Goal: Find specific page/section: Find specific page/section

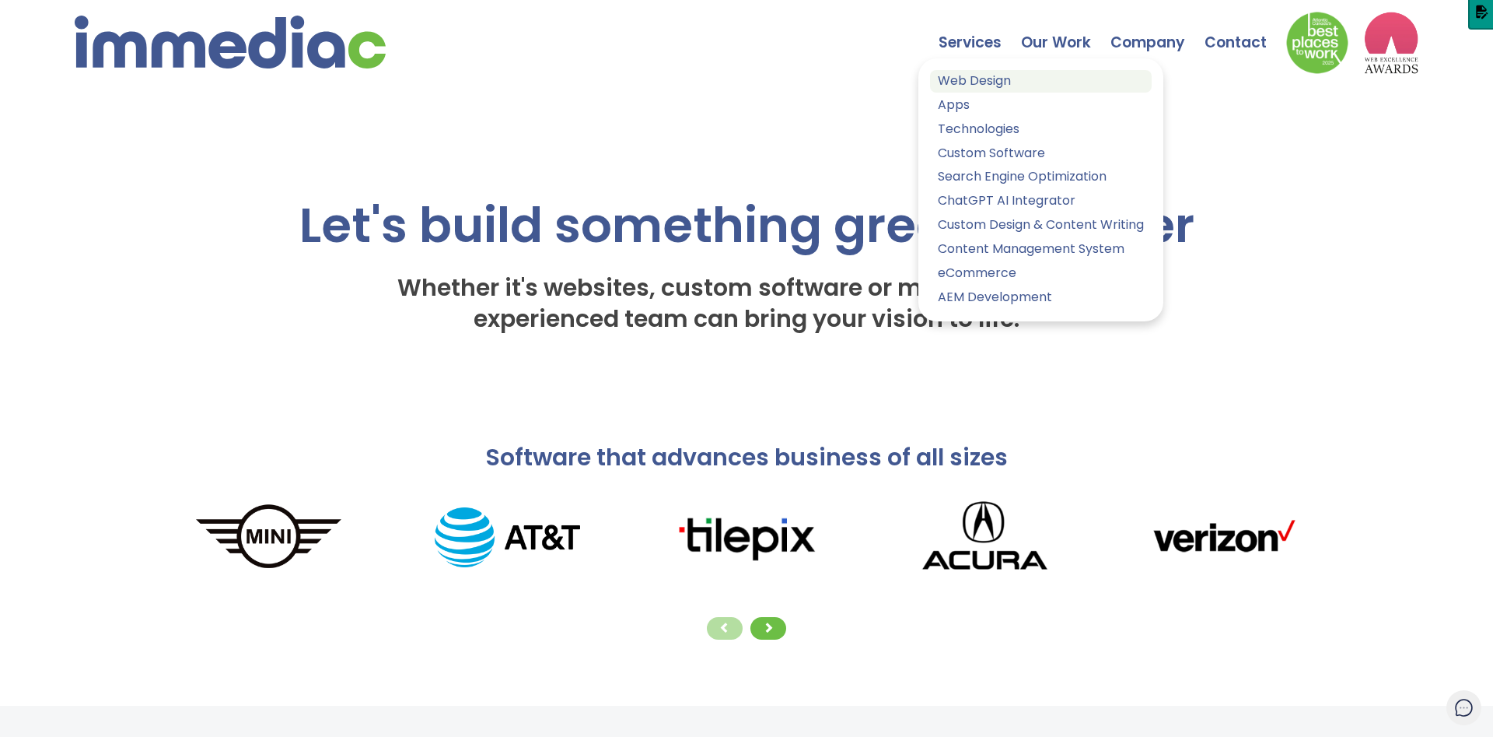
click at [974, 91] on link "Web Design" at bounding box center [1041, 81] width 222 height 23
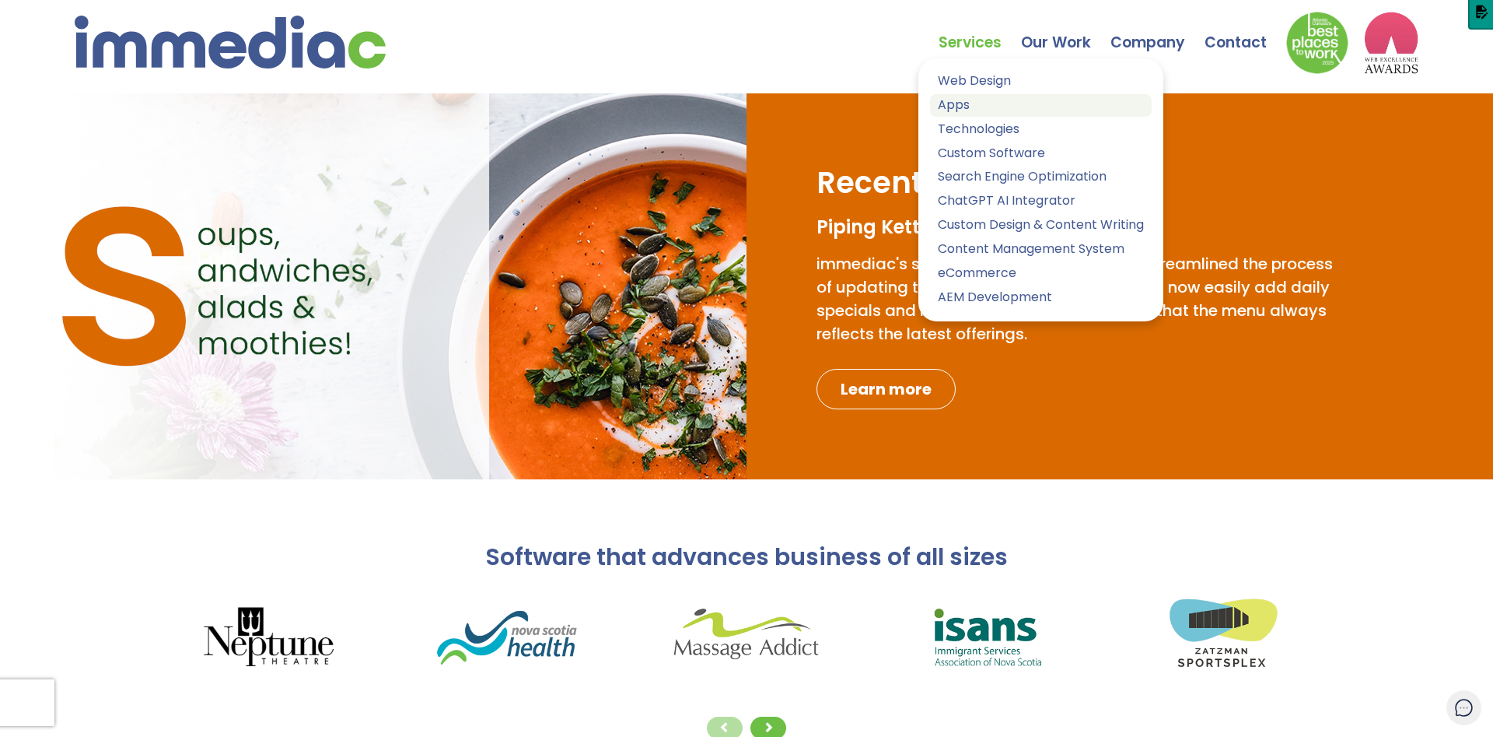
click at [971, 100] on link "Apps" at bounding box center [1041, 105] width 222 height 23
